Goal: Browse casually: Explore the website without a specific task or goal

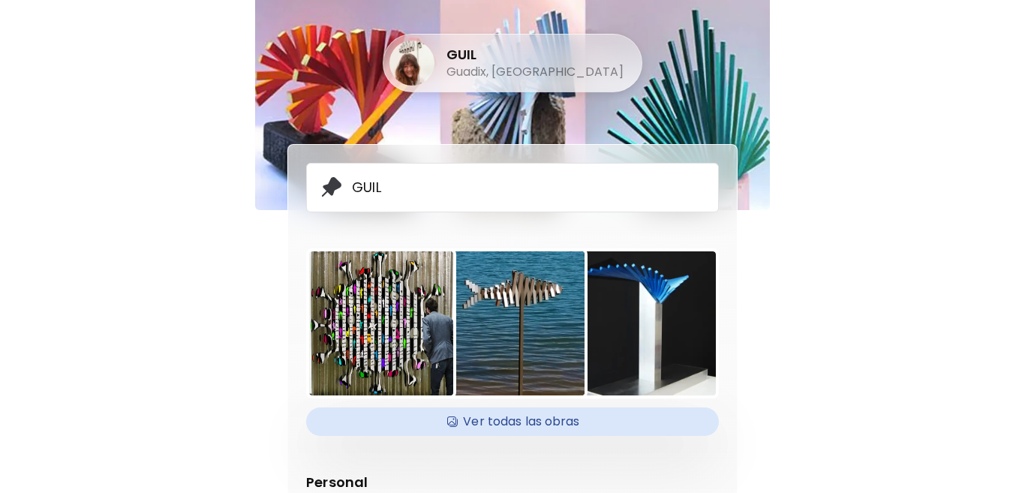
click at [551, 424] on h4 "Ver todas las obras" at bounding box center [512, 422] width 395 height 23
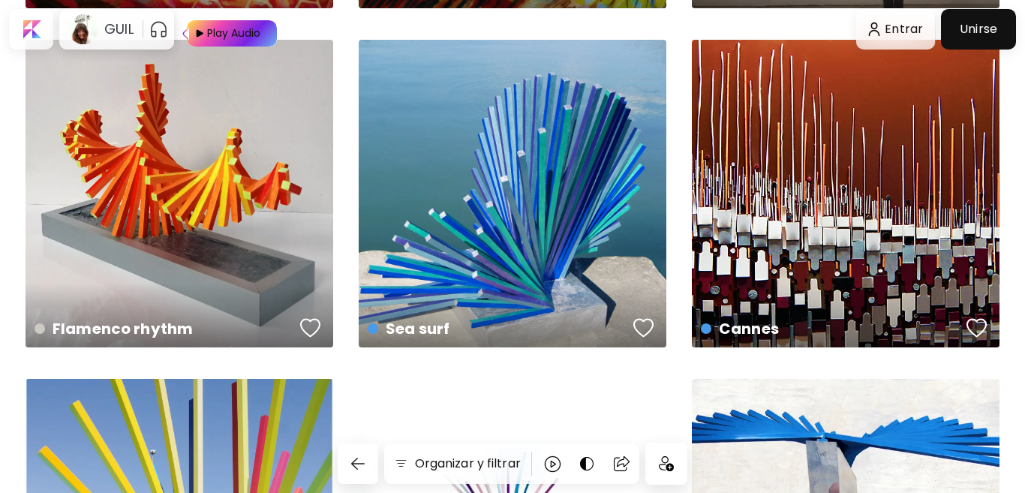
scroll to position [3165, 0]
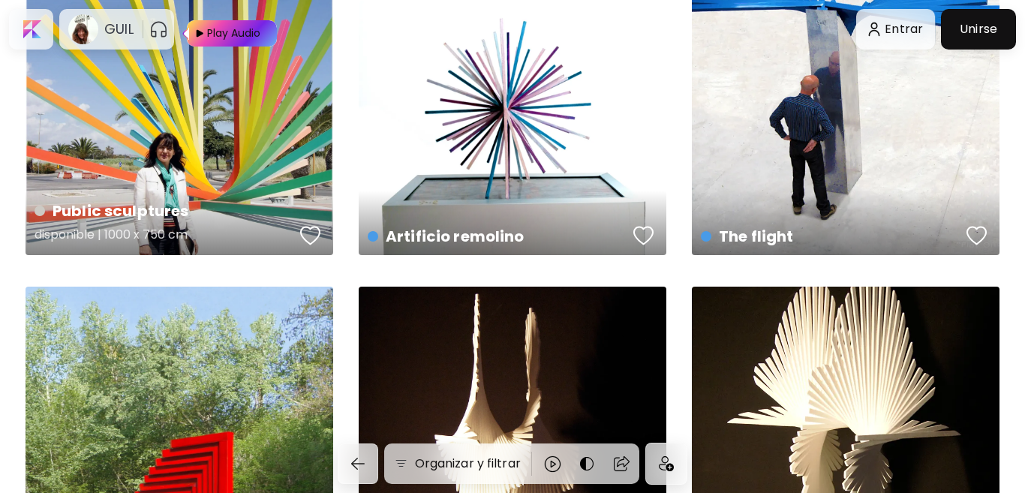
click at [246, 140] on div "Public sculptures disponible | 1000 x 750 cm" at bounding box center [180, 101] width 308 height 308
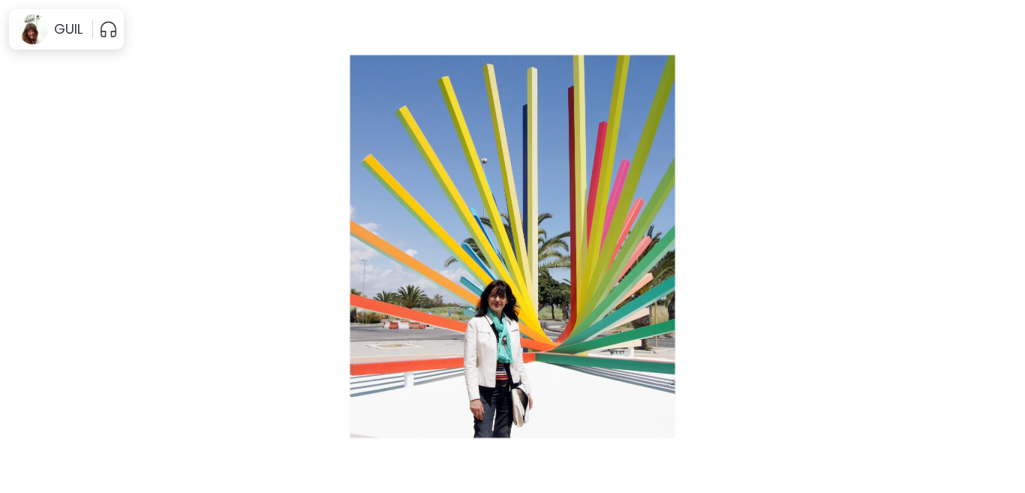
click at [507, 257] on img at bounding box center [512, 246] width 899 height 385
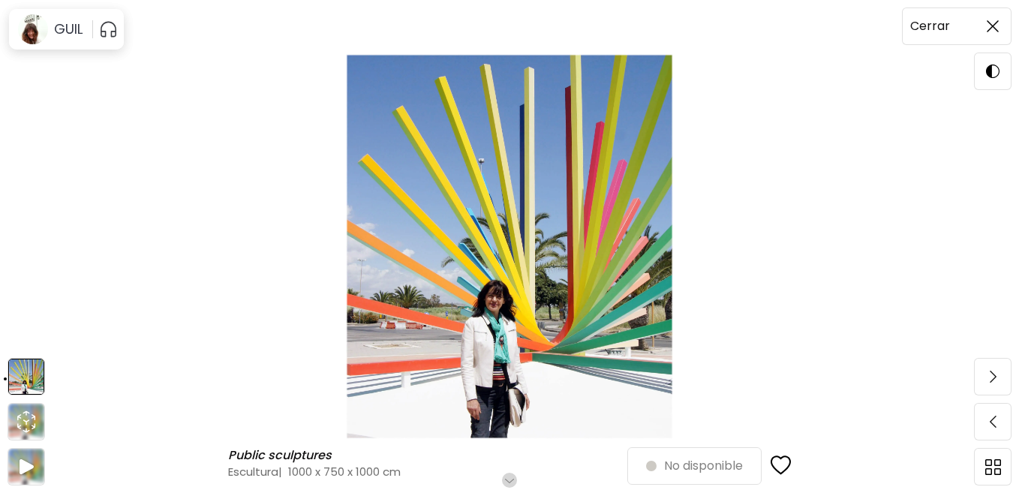
click at [990, 27] on img at bounding box center [993, 26] width 12 height 12
